Goal: Book appointment/travel/reservation

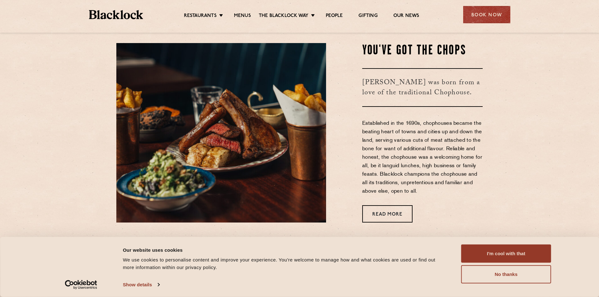
scroll to position [283, 0]
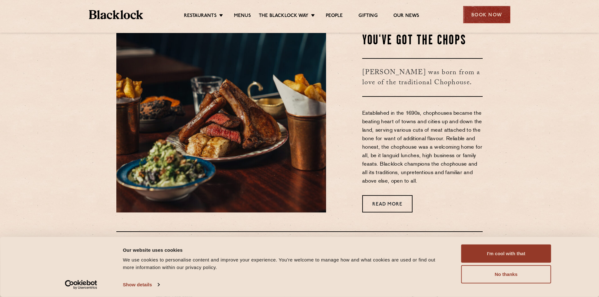
click at [494, 16] on div "Book Now" at bounding box center [486, 14] width 47 height 17
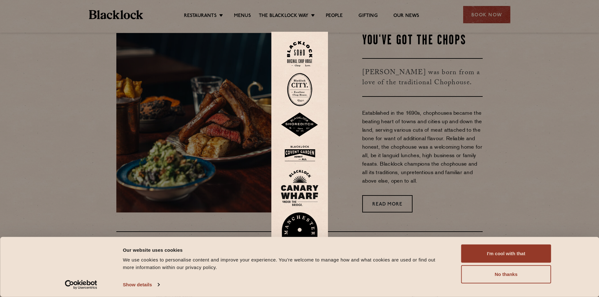
click at [297, 58] on img at bounding box center [299, 53] width 25 height 25
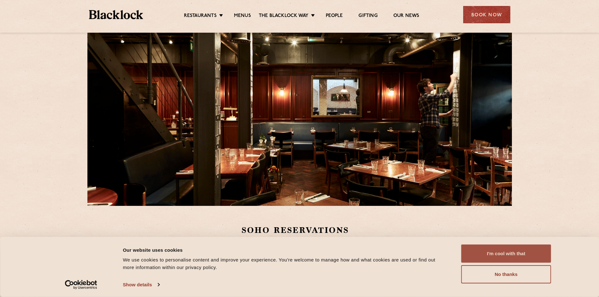
scroll to position [31, 0]
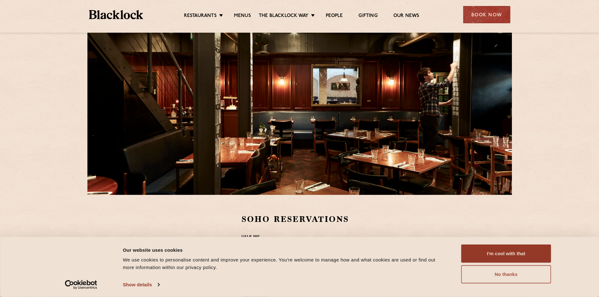
click at [496, 271] on button "No thanks" at bounding box center [506, 275] width 90 height 18
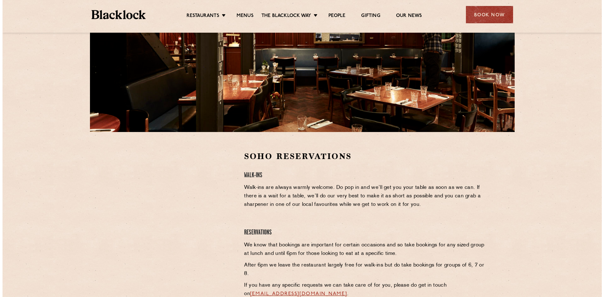
scroll to position [0, 0]
